Goal: Transaction & Acquisition: Register for event/course

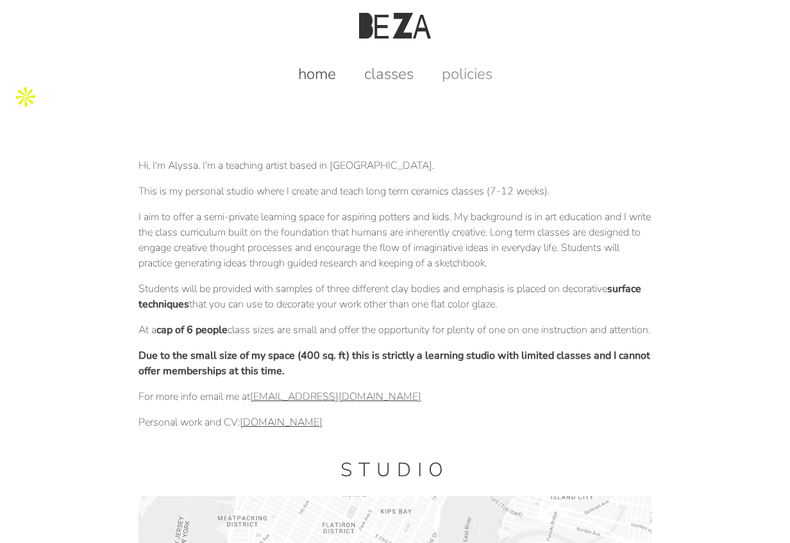
click at [413, 80] on link "classes" at bounding box center [389, 74] width 75 height 21
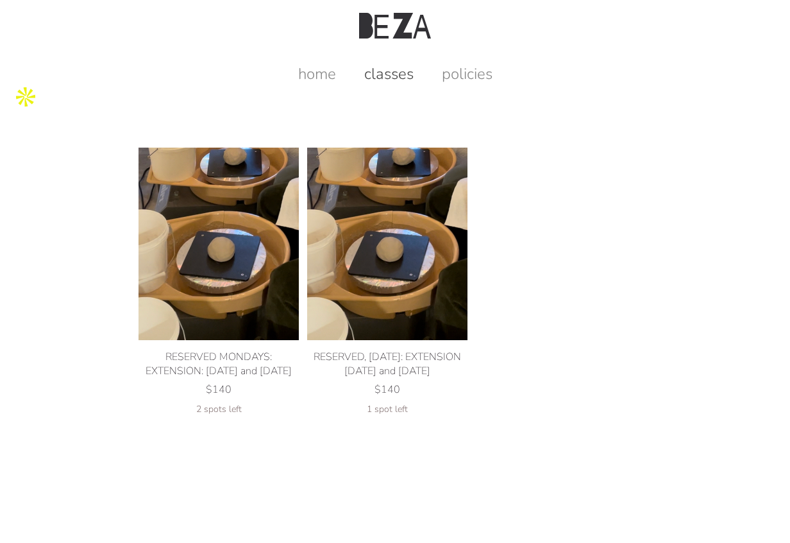
click at [194, 233] on img at bounding box center [219, 244] width 160 height 192
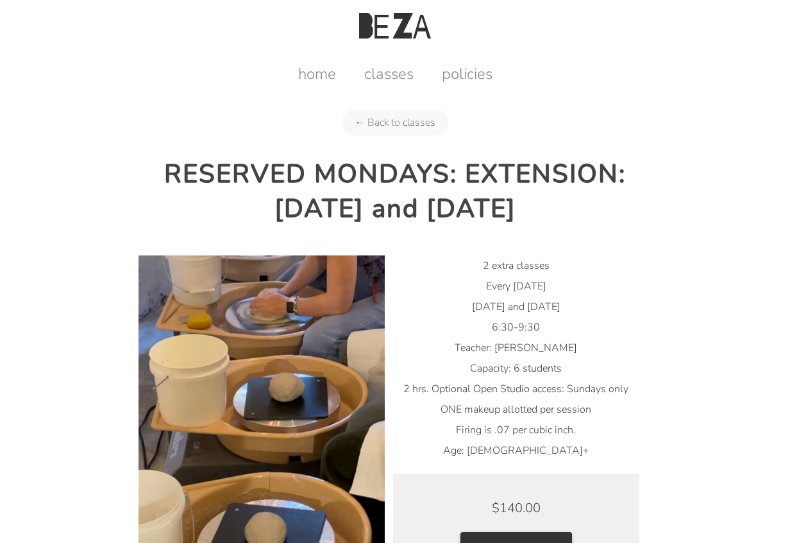
scroll to position [84, 0]
